Goal: Book appointment/travel/reservation

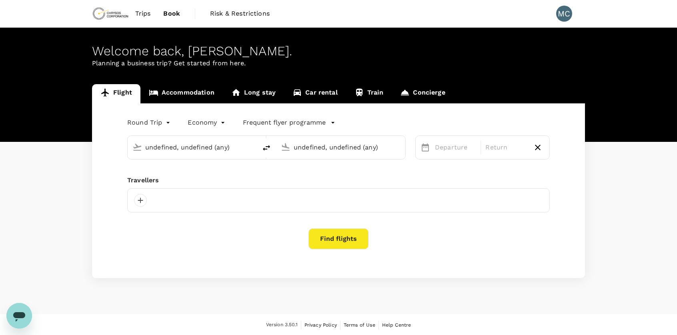
type input "Adelaide (ADL)"
type input "[GEOGRAPHIC_DATA], [GEOGRAPHIC_DATA] (any)"
type input "Adelaide (ADL)"
type input "[GEOGRAPHIC_DATA], [GEOGRAPHIC_DATA] (any)"
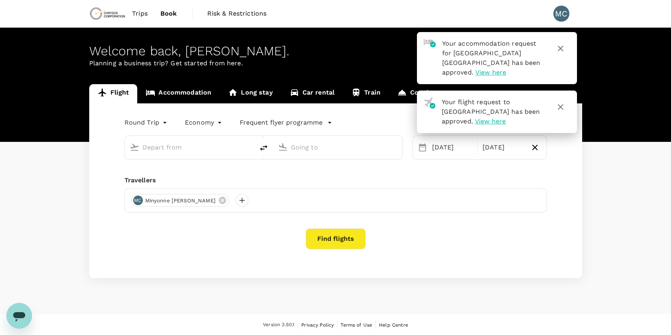
type input "Adelaide (ADL)"
type input "[GEOGRAPHIC_DATA], [GEOGRAPHIC_DATA] (any)"
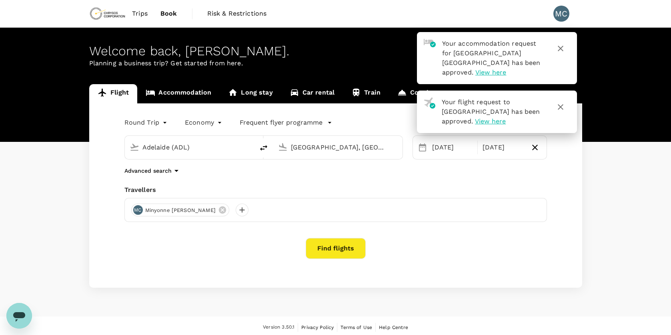
click at [395, 10] on div "Trips Book Risk & Restrictions MC" at bounding box center [335, 13] width 493 height 27
click at [565, 102] on icon "button" at bounding box center [561, 107] width 10 height 10
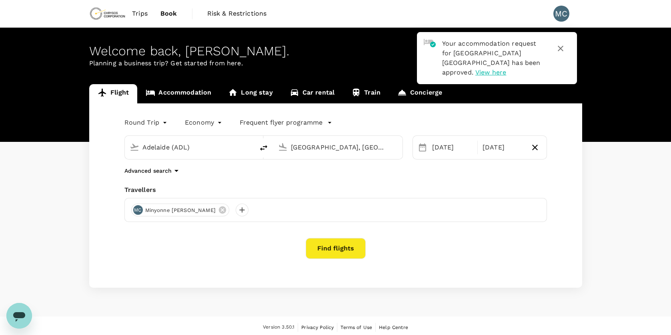
click at [556, 50] on icon "button" at bounding box center [561, 49] width 10 height 10
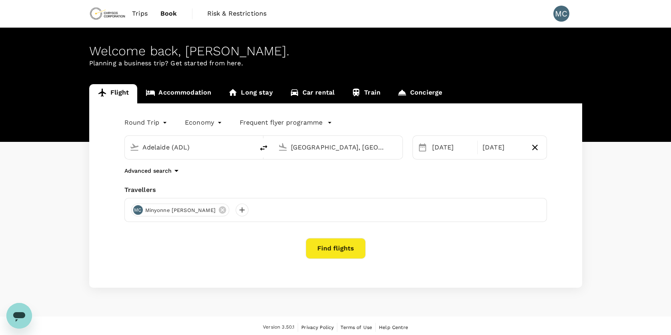
click at [264, 92] on link "Long stay" at bounding box center [250, 93] width 61 height 19
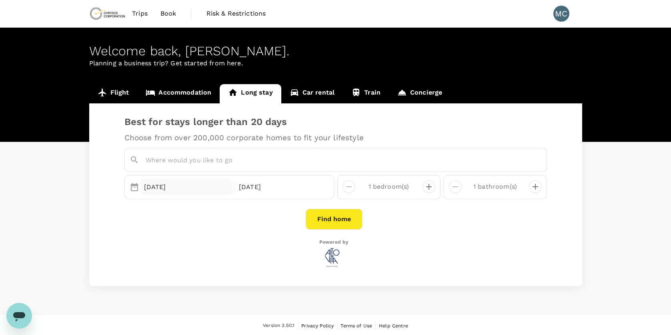
click at [199, 191] on div "[DATE]" at bounding box center [187, 187] width 92 height 16
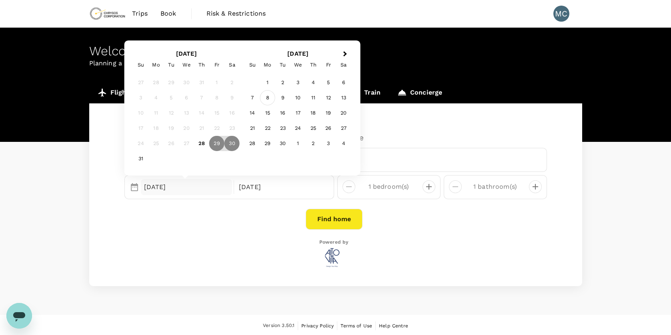
click at [269, 92] on div "8" at bounding box center [267, 97] width 15 height 15
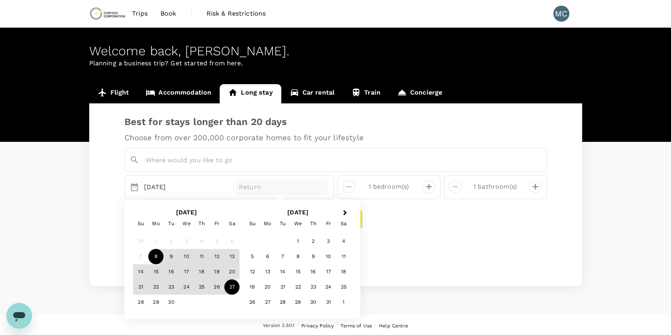
click at [229, 284] on div "27" at bounding box center [232, 286] width 15 height 15
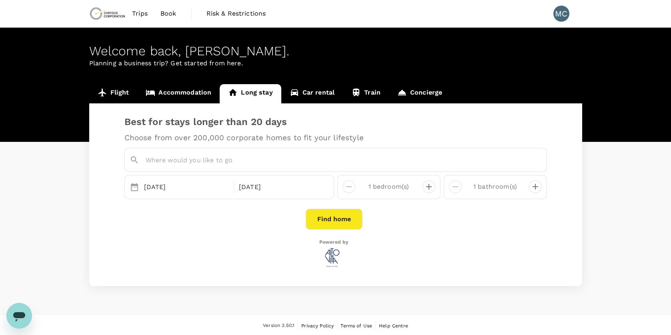
click at [222, 163] on input "text" at bounding box center [338, 160] width 384 height 12
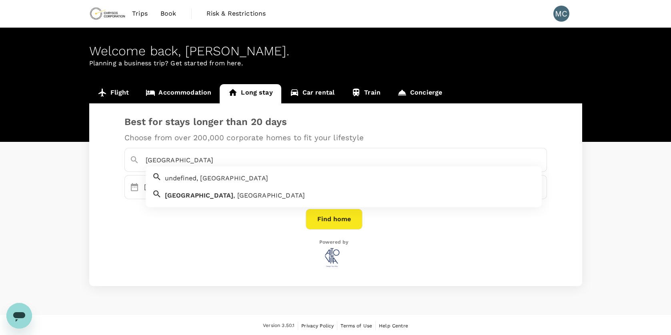
type input "[GEOGRAPHIC_DATA]"
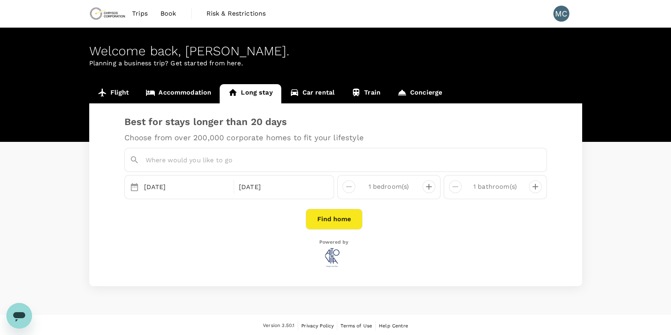
click at [206, 160] on input "text" at bounding box center [338, 160] width 384 height 12
drag, startPoint x: 213, startPoint y: 159, endPoint x: 161, endPoint y: 169, distance: 53.0
click at [161, 169] on div "belmont No options" at bounding box center [335, 160] width 423 height 24
click at [165, 171] on div "[GEOGRAPHIC_DATA] , [GEOGRAPHIC_DATA]" at bounding box center [349, 176] width 374 height 13
type input "[GEOGRAPHIC_DATA], [GEOGRAPHIC_DATA]"
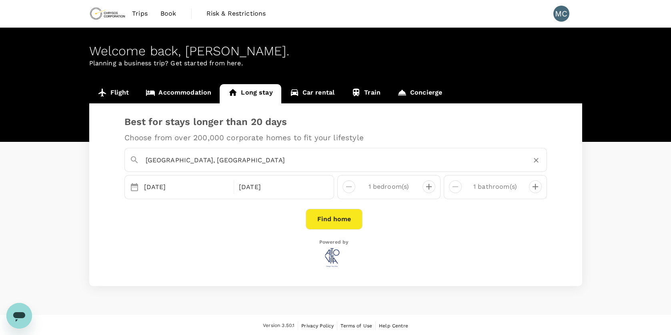
click at [323, 215] on button "Find home" at bounding box center [334, 219] width 57 height 21
